Goal: Obtain resource: Download file/media

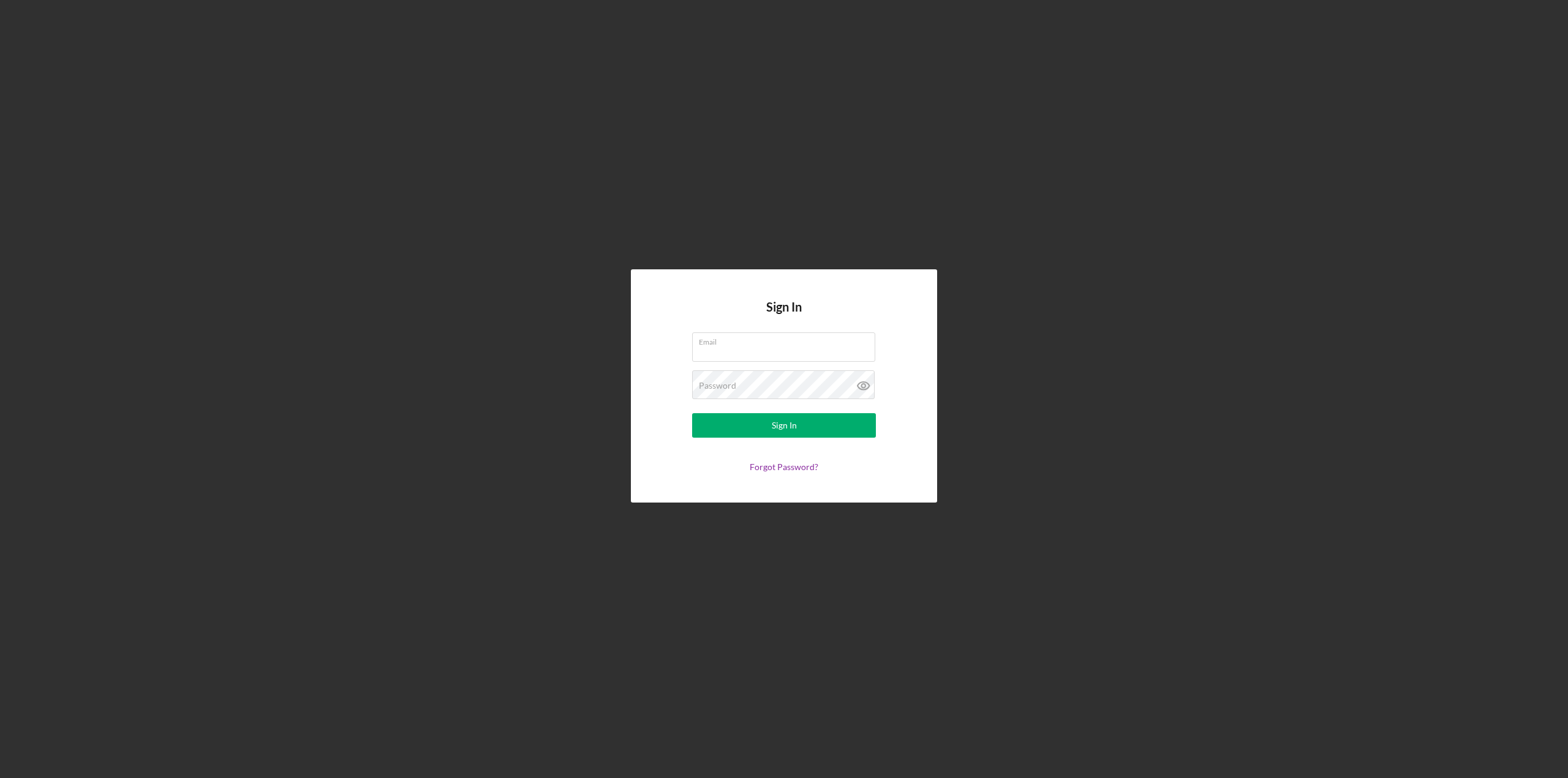
type input "[PERSON_NAME][EMAIL_ADDRESS][PERSON_NAME][DOMAIN_NAME]"
click at [716, 432] on button "Sign In" at bounding box center [784, 425] width 184 height 25
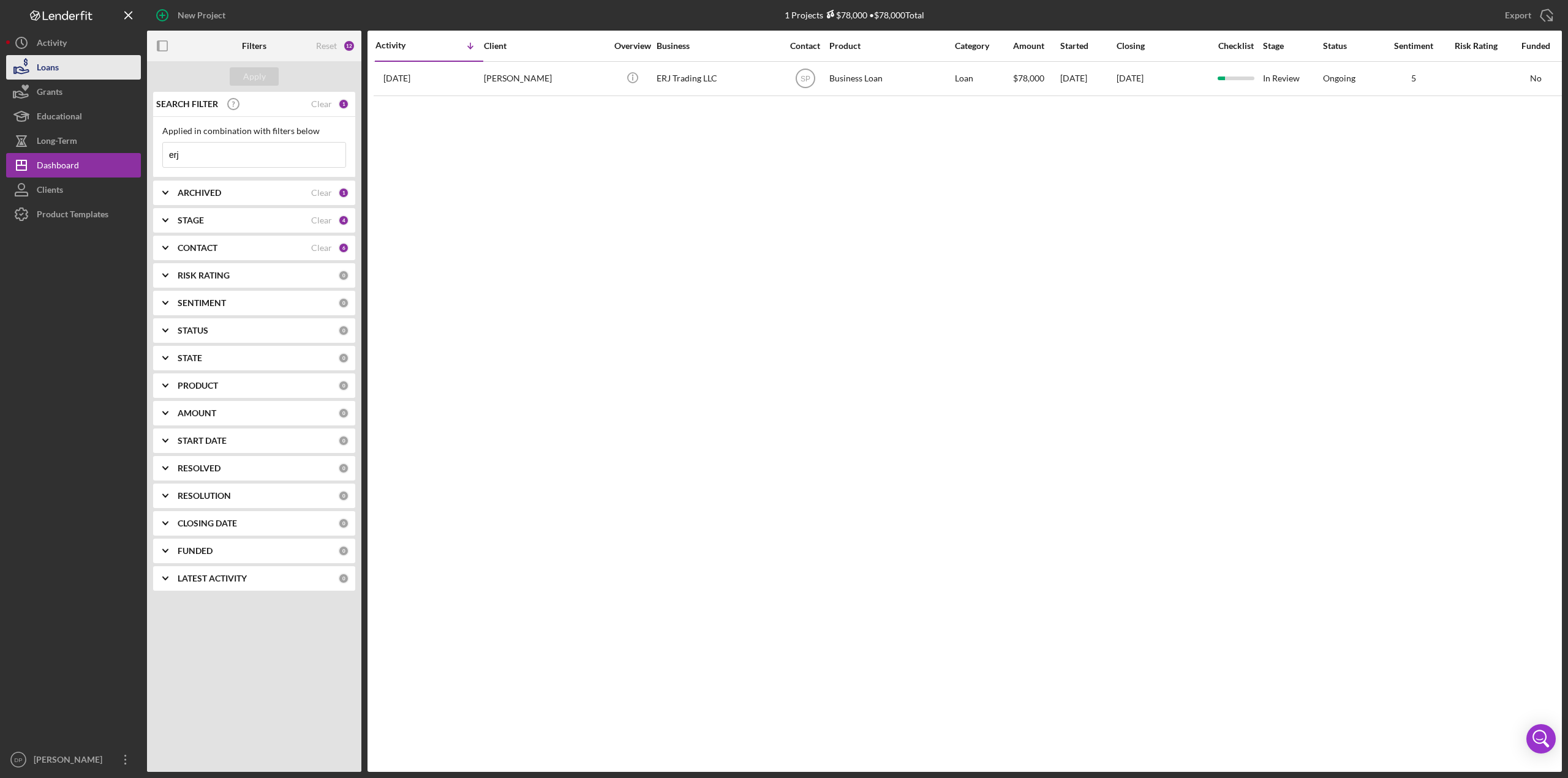
click at [36, 69] on icon "button" at bounding box center [21, 67] width 31 height 31
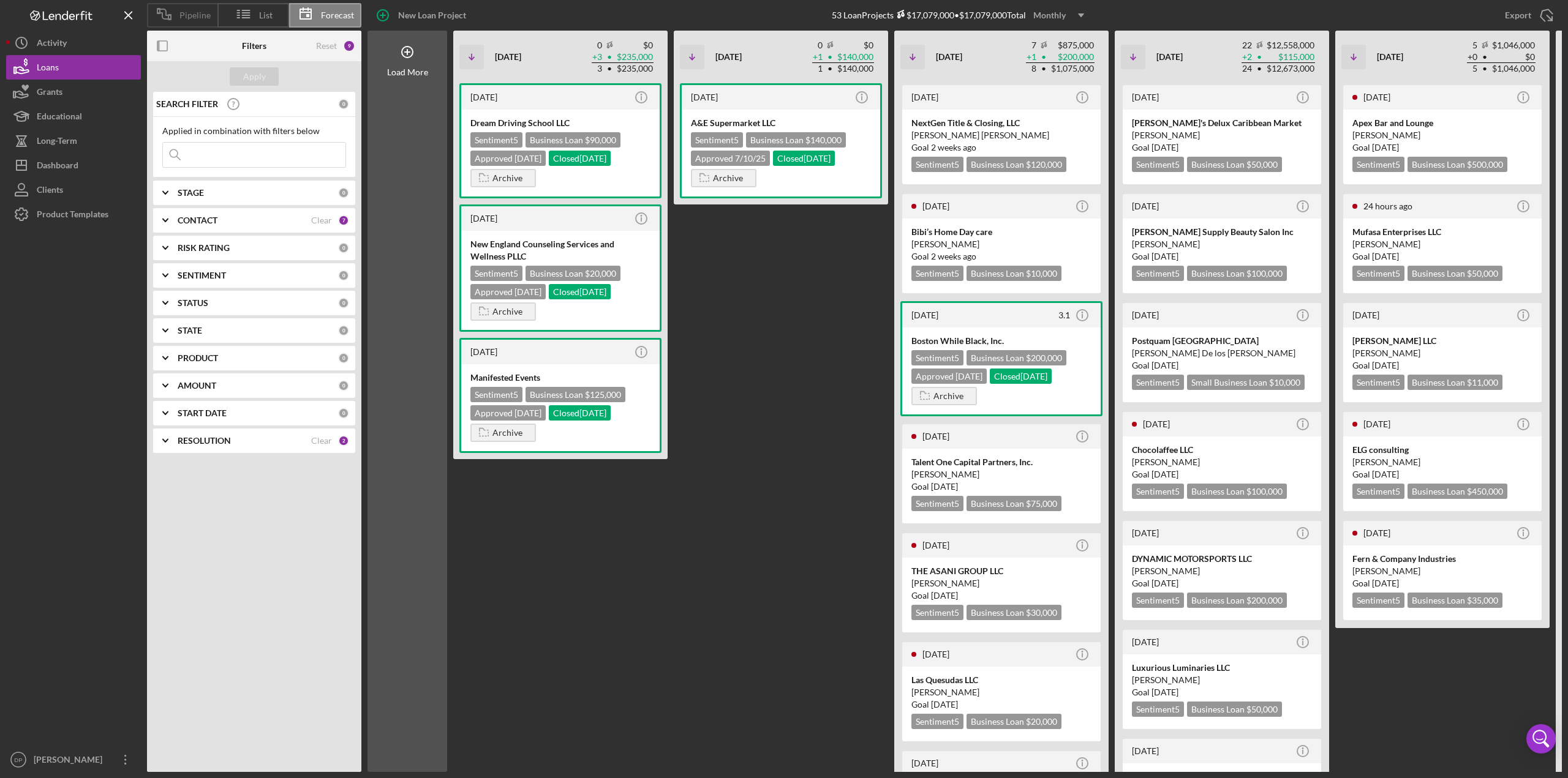
click at [177, 19] on icon at bounding box center [164, 14] width 31 height 31
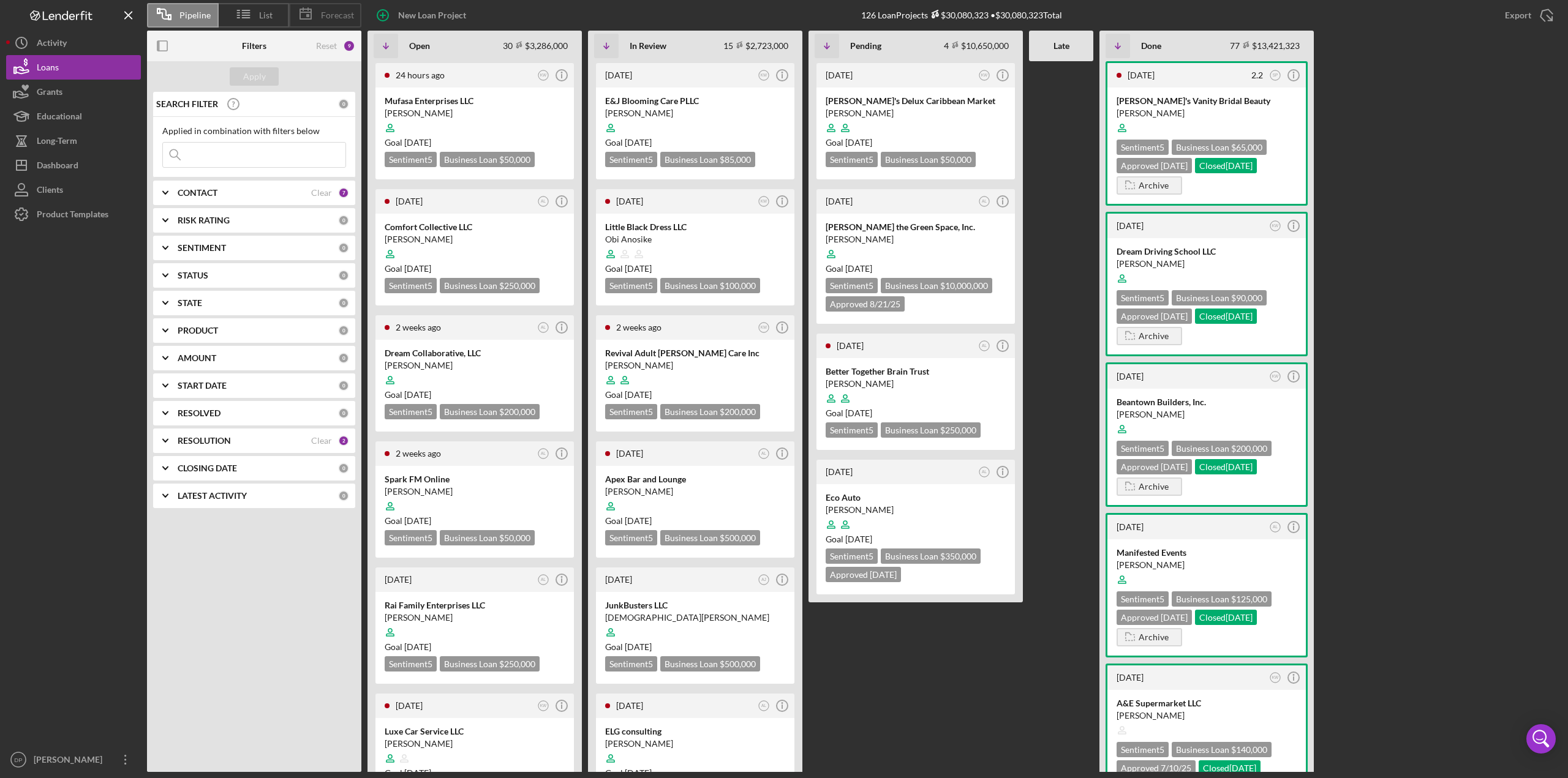
click at [340, 8] on div "Forecast" at bounding box center [324, 15] width 72 height 25
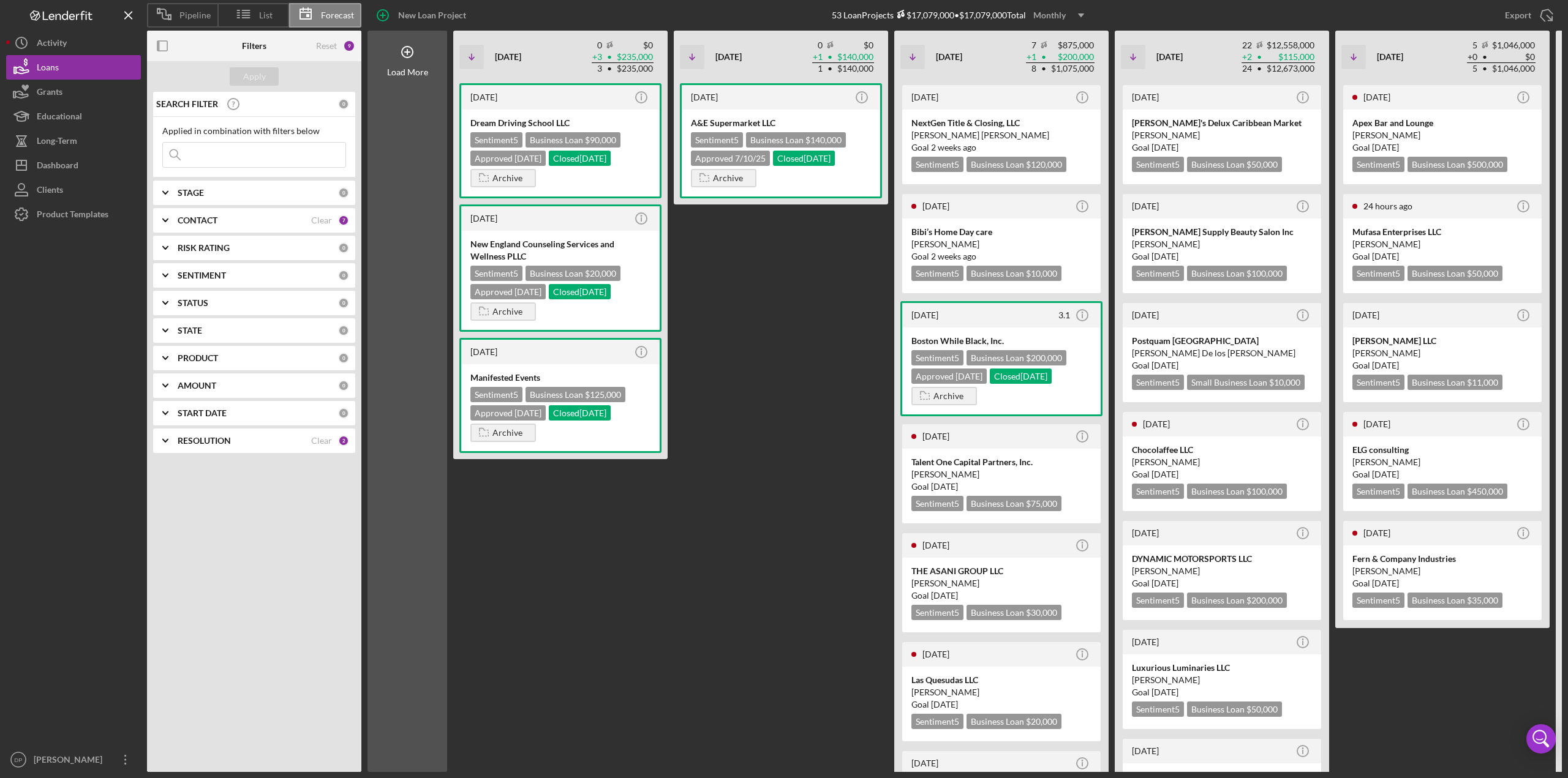
click at [164, 220] on polyline at bounding box center [165, 221] width 5 height 3
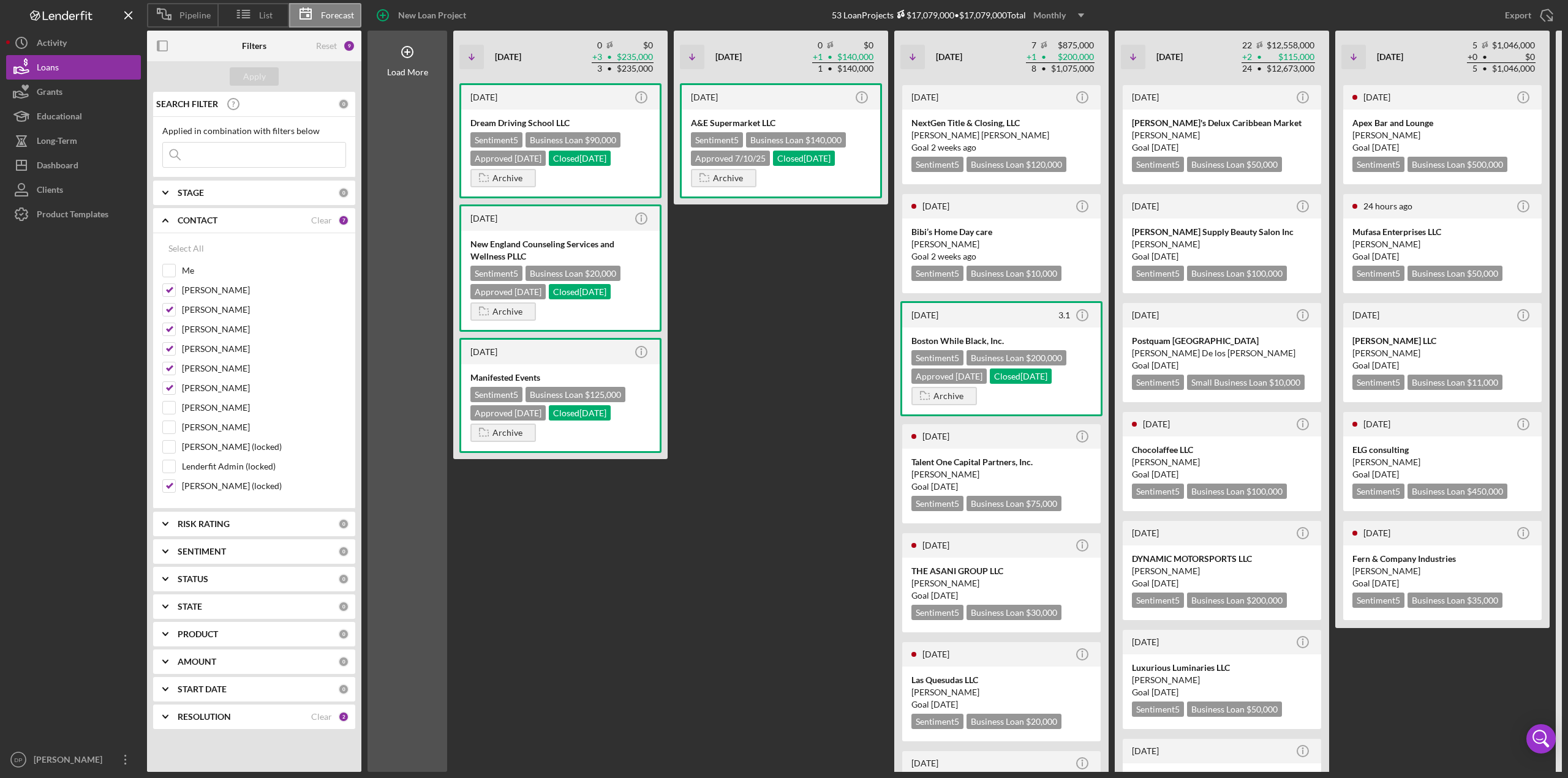
click at [164, 576] on icon "Icon/Expander" at bounding box center [165, 579] width 31 height 31
click at [164, 575] on icon "Icon/Expander" at bounding box center [165, 579] width 31 height 31
click at [163, 192] on polyline at bounding box center [165, 193] width 5 height 3
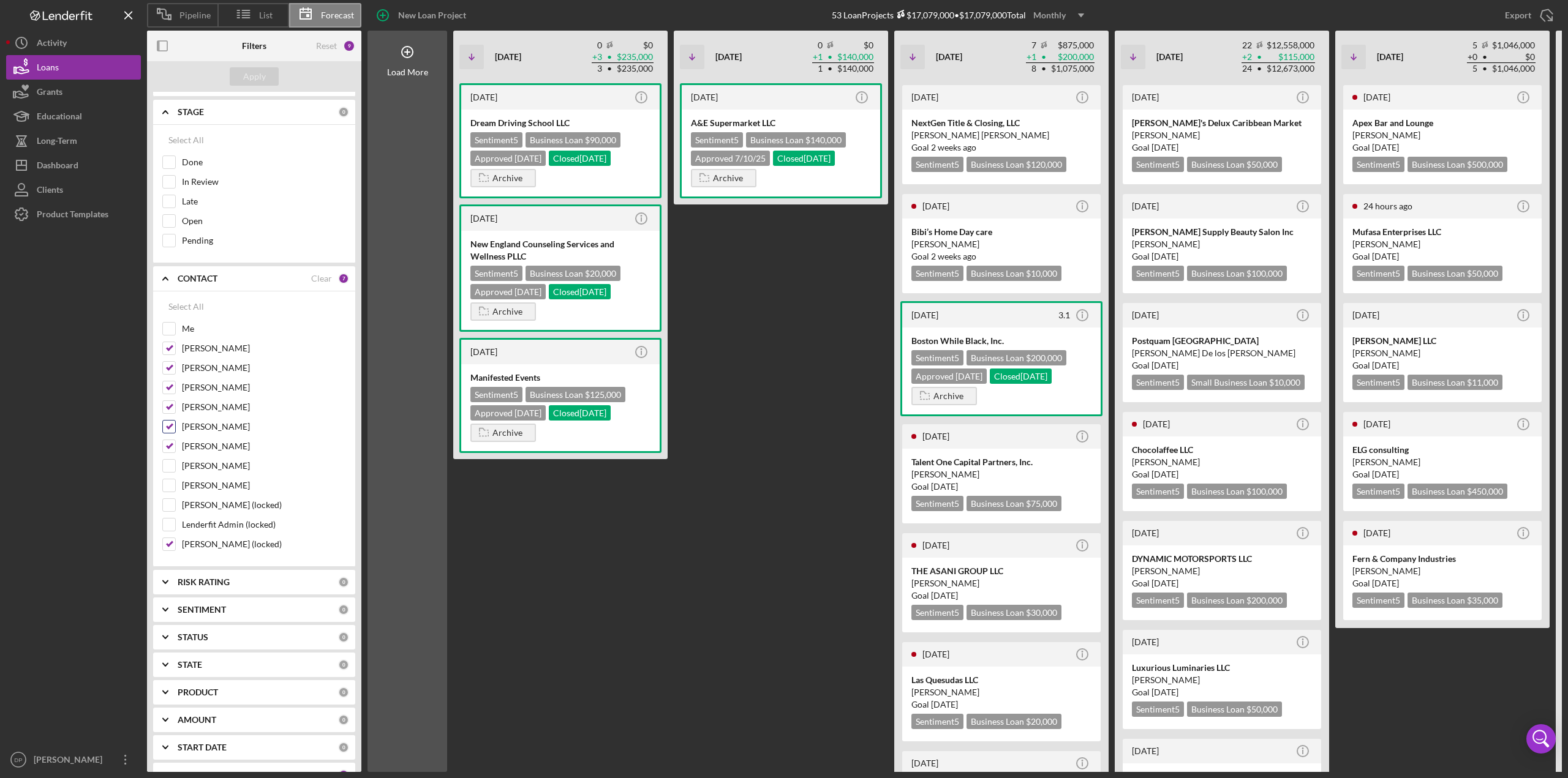
scroll to position [97, 0]
click at [162, 751] on icon "Icon/Expander" at bounding box center [165, 759] width 31 height 31
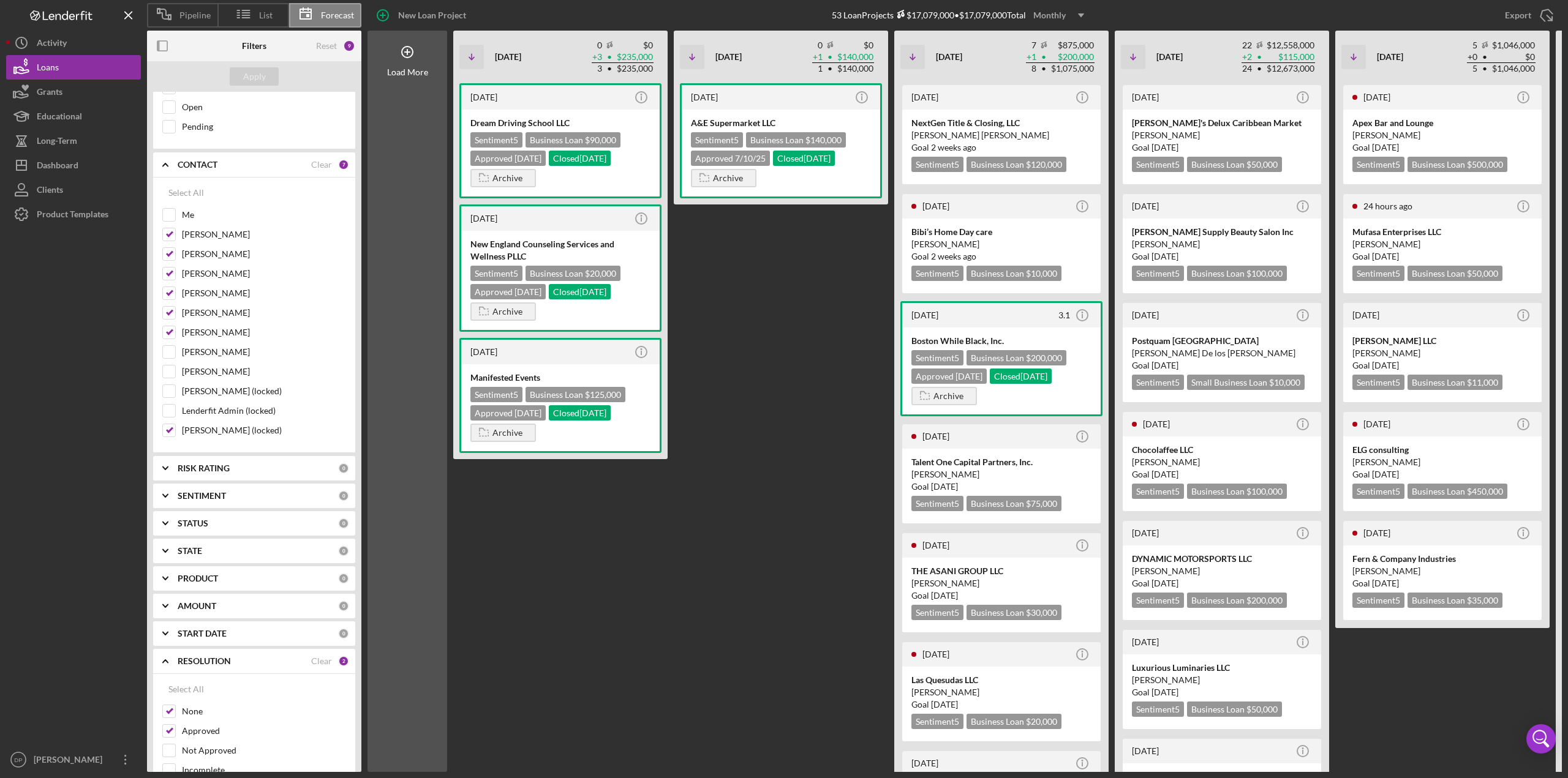
scroll to position [233, 0]
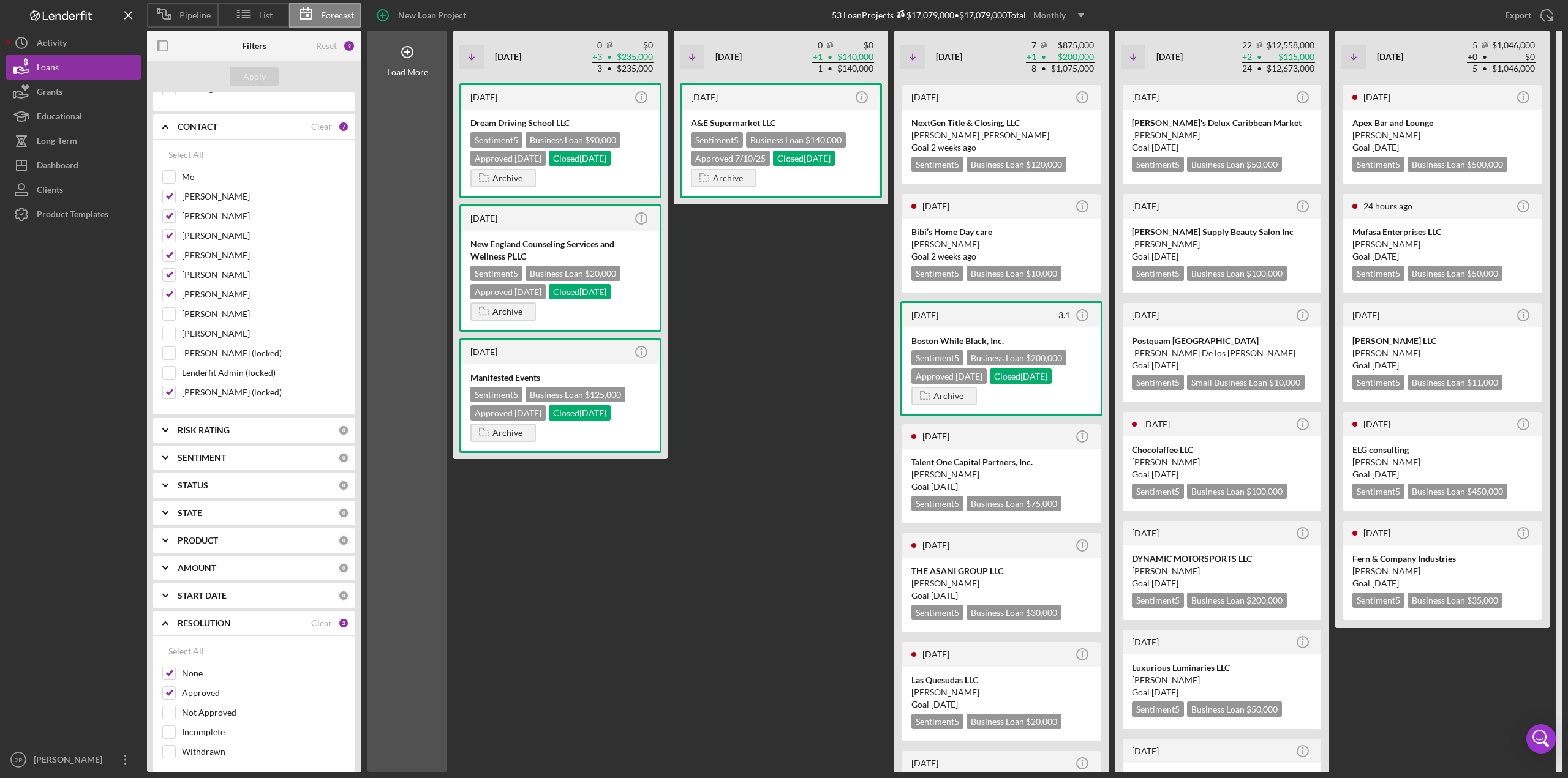
click at [166, 622] on polyline at bounding box center [165, 623] width 5 height 3
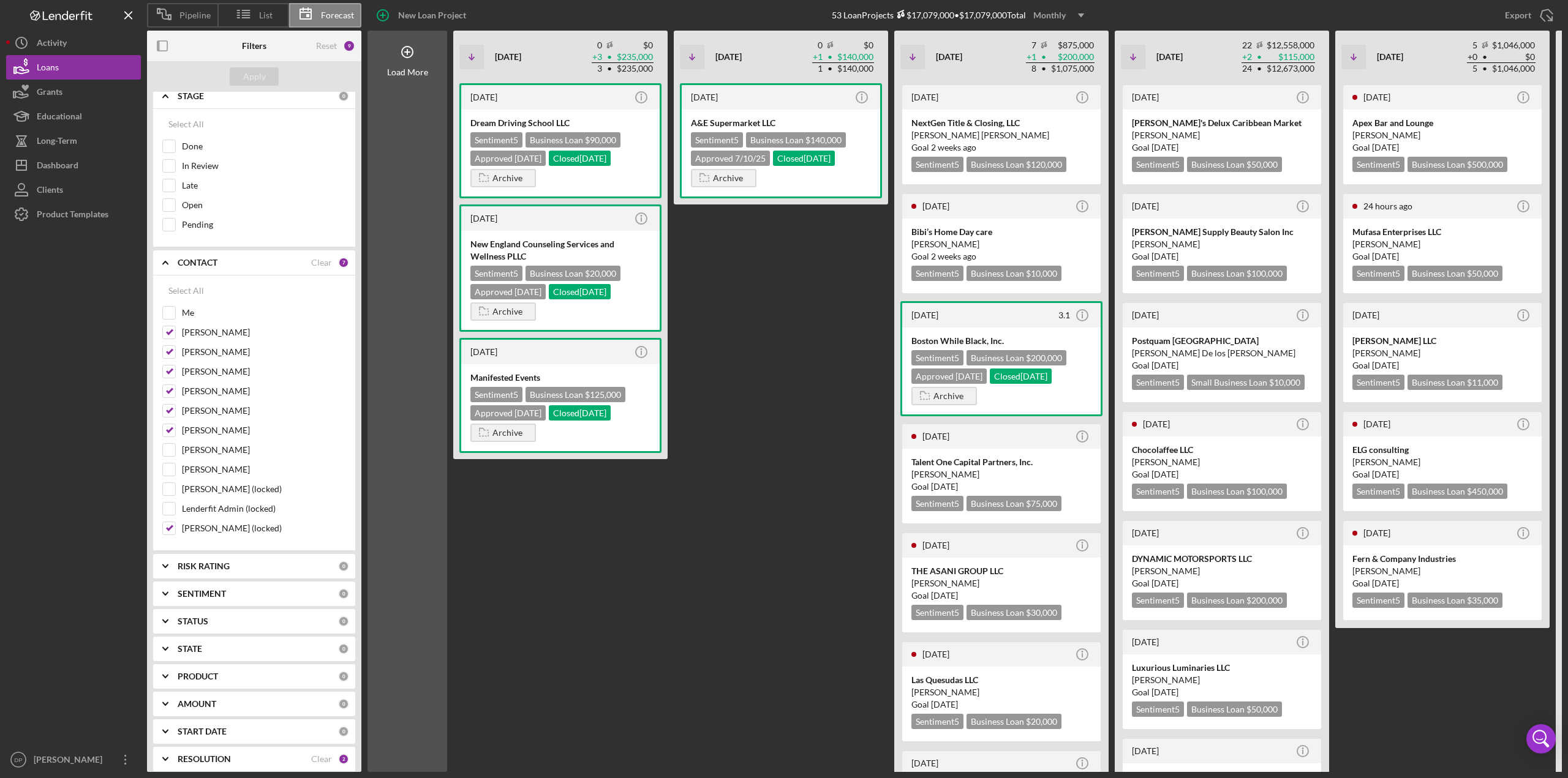
scroll to position [0, 0]
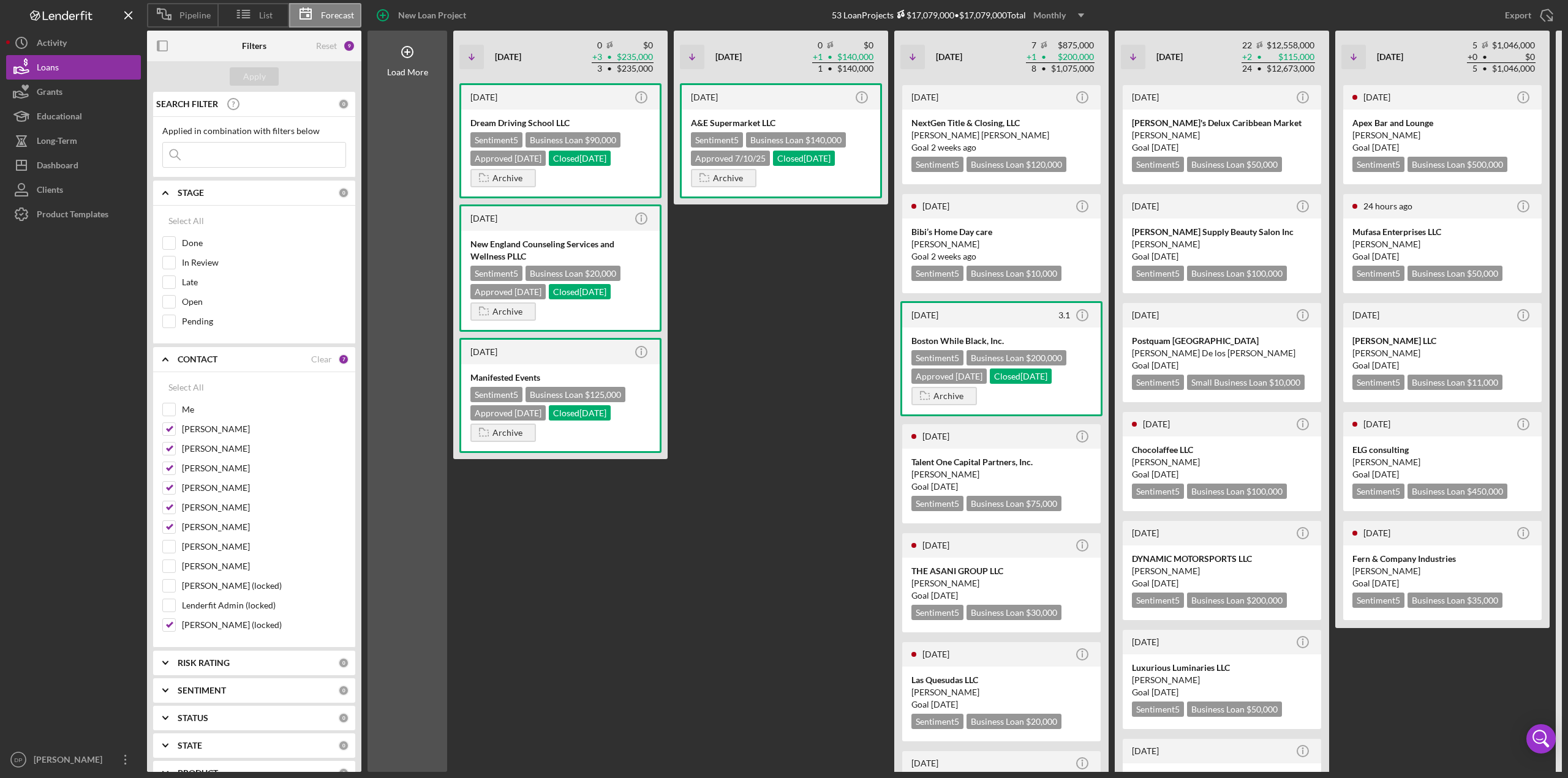
click at [165, 358] on polyline at bounding box center [165, 359] width 5 height 3
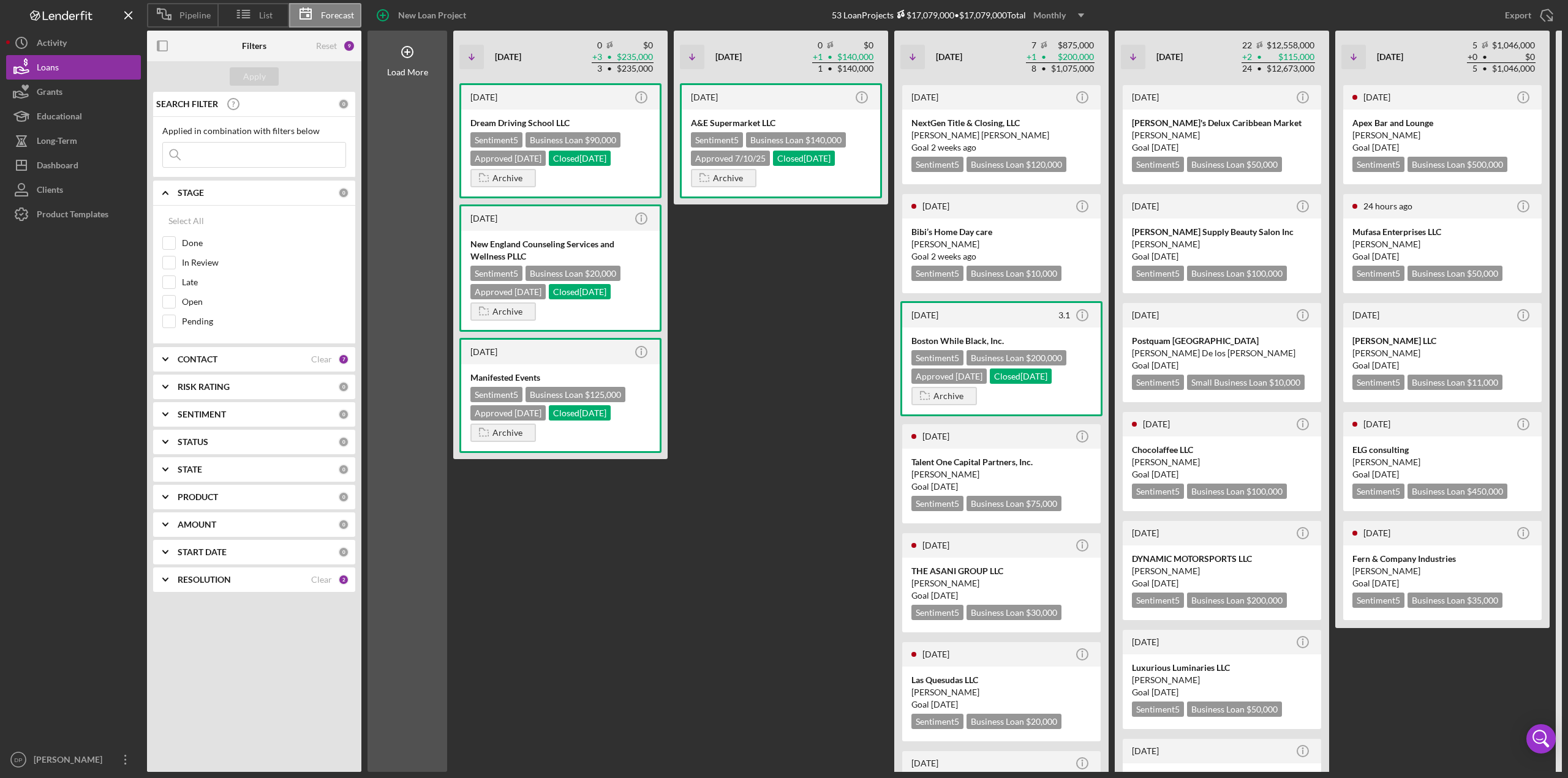
click at [164, 189] on icon "Icon/Expander" at bounding box center [165, 192] width 31 height 31
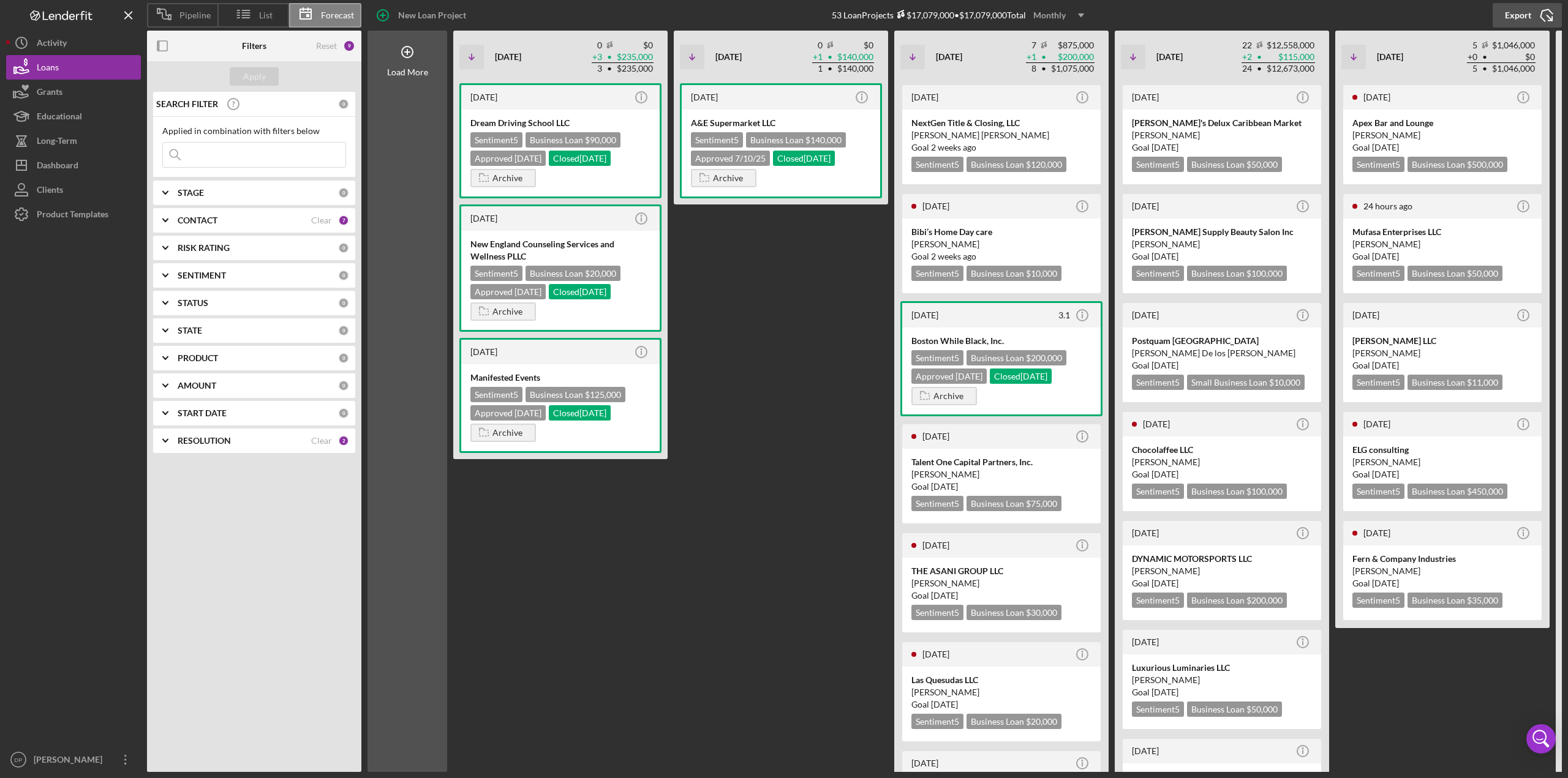
click at [1524, 15] on div "Export" at bounding box center [1518, 15] width 26 height 25
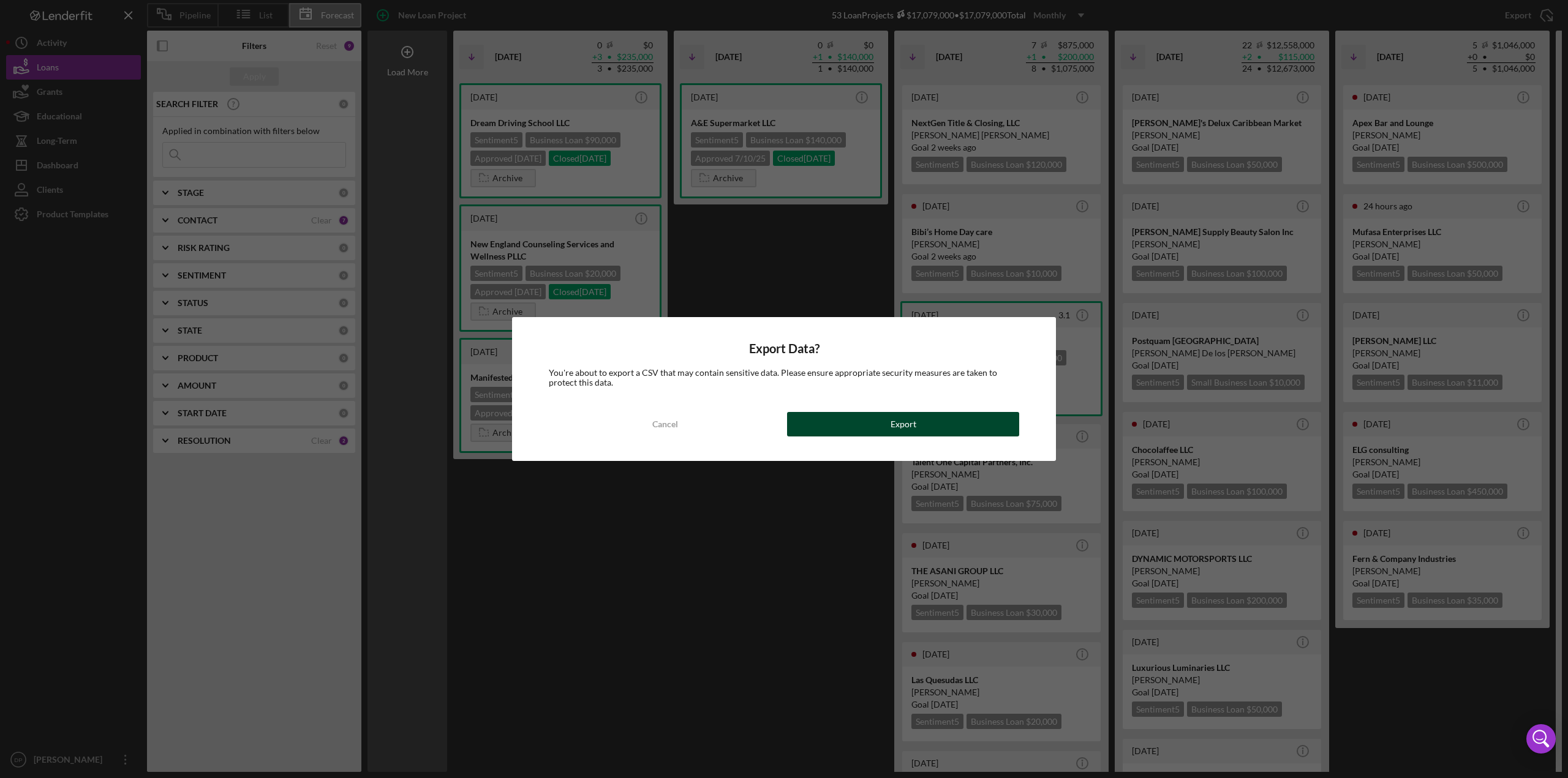
click at [843, 425] on button "Export" at bounding box center [903, 425] width 232 height 25
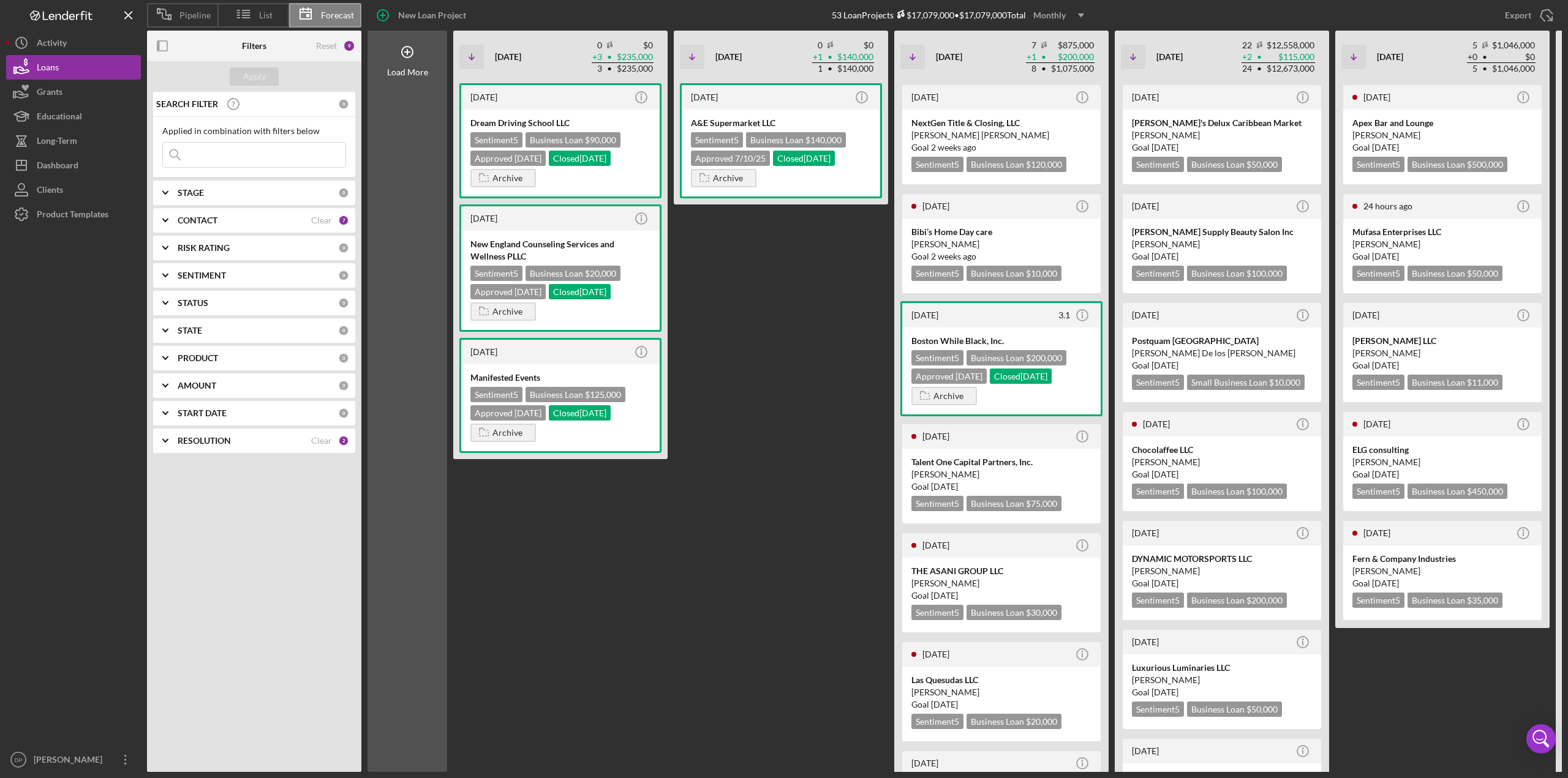
click at [212, 201] on div "STAGE 0" at bounding box center [263, 193] width 171 height 25
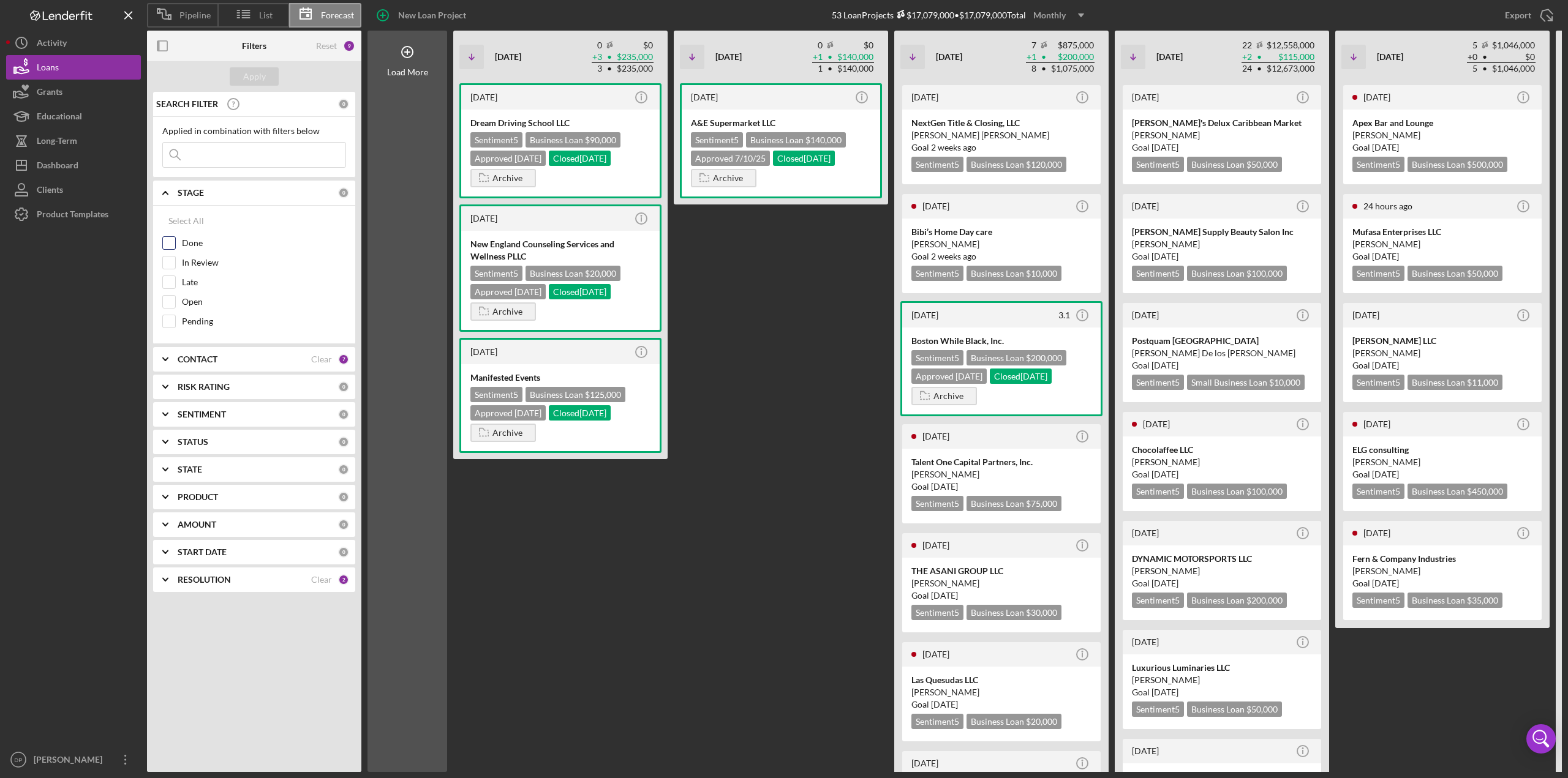
click at [175, 242] on div "Done" at bounding box center [254, 246] width 184 height 20
click at [171, 264] on input "In Review" at bounding box center [169, 263] width 12 height 12
checkbox input "true"
click at [168, 281] on input "Late" at bounding box center [169, 282] width 12 height 12
checkbox input "true"
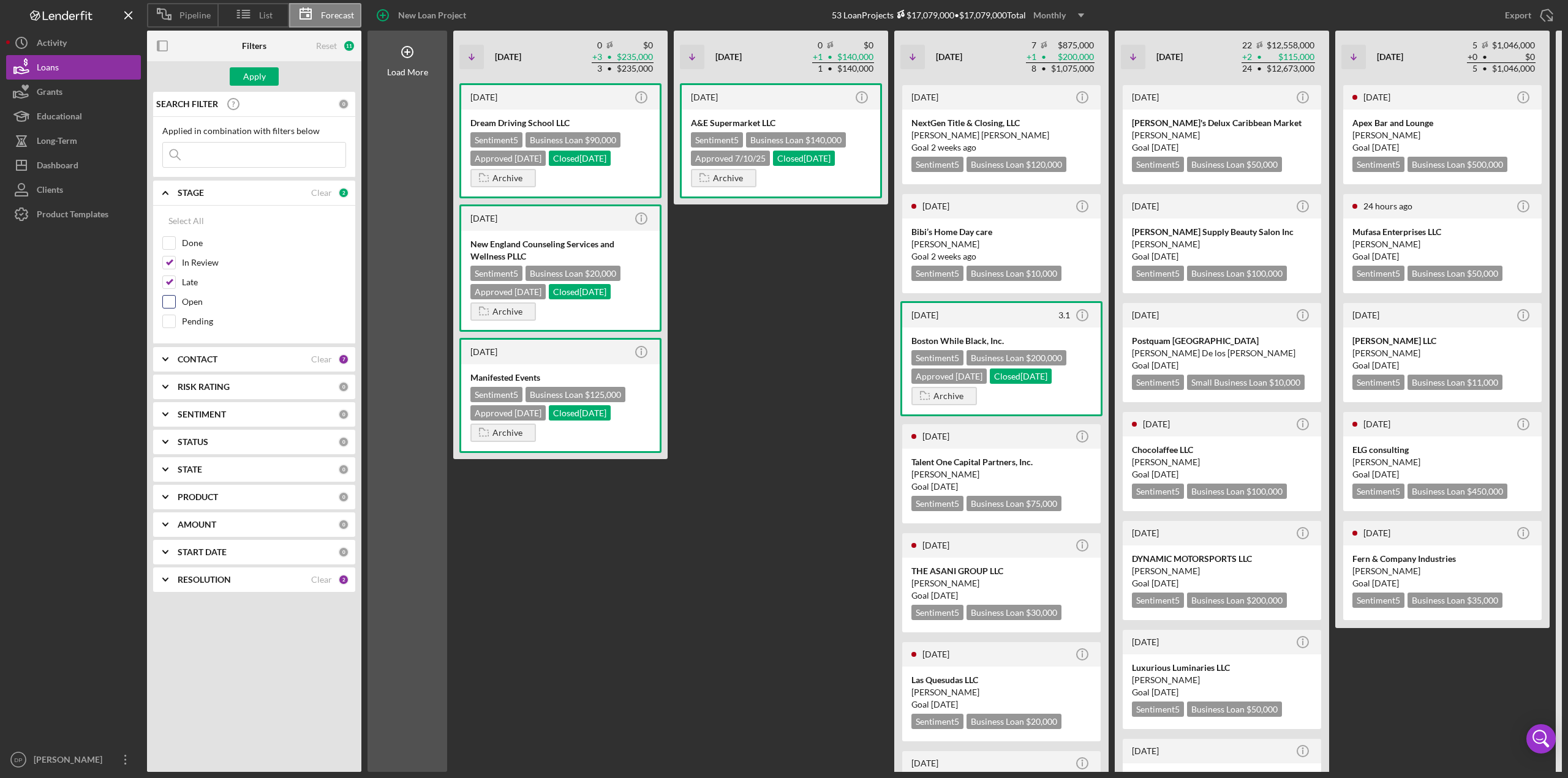
click at [169, 301] on input "Open" at bounding box center [169, 302] width 12 height 12
checkbox input "true"
click at [171, 320] on input "Pending" at bounding box center [169, 322] width 12 height 12
checkbox input "true"
click at [256, 76] on div "Apply" at bounding box center [254, 76] width 23 height 19
